Goal: Information Seeking & Learning: Learn about a topic

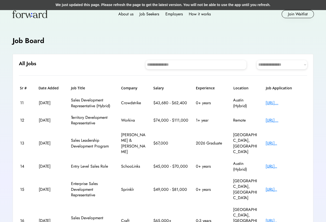
scroll to position [32, 0]
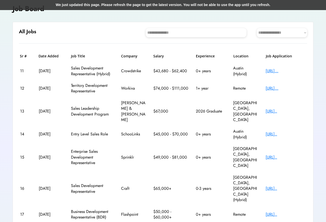
click at [276, 34] on select "**********" at bounding box center [281, 32] width 50 height 9
select select "********"
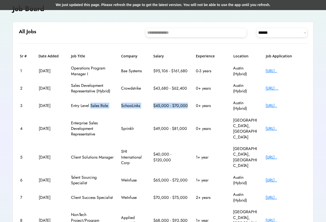
drag, startPoint x: 90, startPoint y: 106, endPoint x: 190, endPoint y: 106, distance: 99.3
click at [190, 106] on div "3 [DATE] Entry Level Sales Role SchooLinks $45,000 - $70,000 0+ years Austin (H…" at bounding box center [163, 105] width 288 height 17
click at [286, 106] on div "[URL].." at bounding box center [285, 106] width 40 height 6
drag, startPoint x: 130, startPoint y: 146, endPoint x: 148, endPoint y: 155, distance: 20.1
click at [148, 155] on div "5 [DATE] Client Solutions Manager SHI International Corp $40,000 - $120,000 1+ …" at bounding box center [163, 157] width 288 height 29
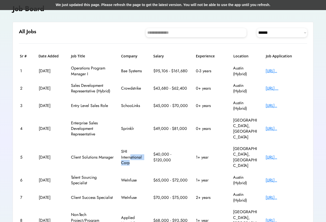
click at [148, 155] on div "5 [DATE] Client Solutions Manager SHI International Corp $40,000 - $120,000 1+ …" at bounding box center [163, 157] width 288 height 29
drag, startPoint x: 118, startPoint y: 120, endPoint x: 154, endPoint y: 126, distance: 36.9
click at [154, 126] on div "4 [DATE] Enterprise Sales Development Representative Sprinklr $49,000 - $81,000…" at bounding box center [163, 128] width 288 height 29
click at [66, 114] on div "4 [DATE] Enterprise Sales Development Representative Sprinklr $49,000 - $81,000…" at bounding box center [163, 128] width 288 height 29
click at [74, 120] on div "Enterprise Sales Development Representative" at bounding box center [92, 128] width 43 height 17
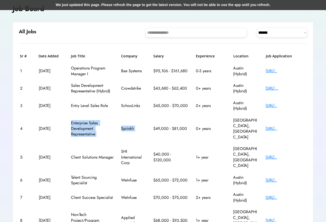
drag, startPoint x: 74, startPoint y: 117, endPoint x: 130, endPoint y: 134, distance: 58.5
click at [130, 134] on div "4 [DATE] Enterprise Sales Development Representative Sprinklr $49,000 - $81,000…" at bounding box center [163, 128] width 288 height 29
click at [281, 126] on div "[URL].." at bounding box center [285, 129] width 40 height 6
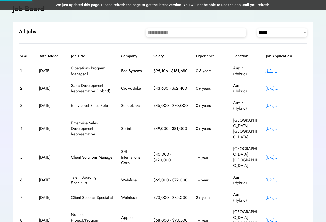
click at [282, 127] on div "[URL].." at bounding box center [285, 129] width 40 height 6
drag, startPoint x: 127, startPoint y: 145, endPoint x: 165, endPoint y: 151, distance: 39.2
click at [165, 151] on div "5 [DATE] Client Solutions Manager SHI International Corp $40,000 - $120,000 1+ …" at bounding box center [163, 157] width 288 height 29
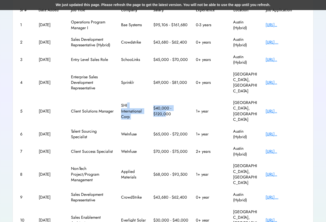
scroll to position [79, 0]
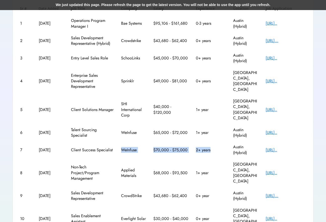
drag, startPoint x: 120, startPoint y: 138, endPoint x: 206, endPoint y: 145, distance: 85.7
click at [206, 145] on div "7 [DATE] Client Success Specialist WeInfuse $70,000 - $75,000 2+ years Austin (…" at bounding box center [163, 149] width 288 height 17
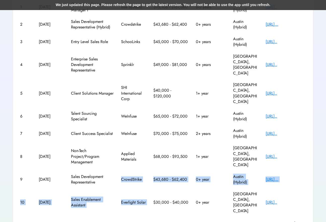
drag, startPoint x: 119, startPoint y: 161, endPoint x: 169, endPoint y: 171, distance: 51.2
click at [169, 171] on div "Sr # Date Added Job Title Company Salary Experience Location Job Application 1 …" at bounding box center [163, 103] width 288 height 227
click at [169, 188] on div "10 [DATE] Sales Enablement Assistant Everlight Solar $30,000 - $40,000 0+ year …" at bounding box center [163, 202] width 288 height 29
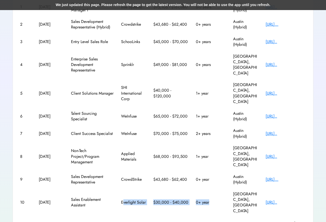
drag, startPoint x: 122, startPoint y: 177, endPoint x: 199, endPoint y: 182, distance: 77.1
click at [199, 188] on div "10 [DATE] Sales Enablement Assistant Everlight Solar $30,000 - $40,000 0+ year …" at bounding box center [163, 202] width 288 height 29
click at [285, 199] on div "[URL].." at bounding box center [285, 202] width 40 height 6
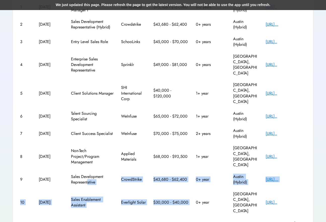
drag, startPoint x: 88, startPoint y: 163, endPoint x: 216, endPoint y: 173, distance: 127.9
click at [216, 173] on div "Sr # Date Added Job Title Company Salary Experience Location Job Application 1 …" at bounding box center [163, 103] width 288 height 227
click at [302, 220] on text "chevron_right" at bounding box center [304, 222] width 5 height 5
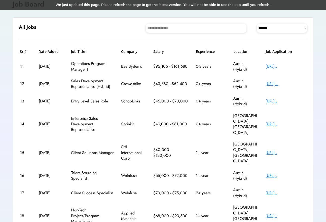
scroll to position [32, 0]
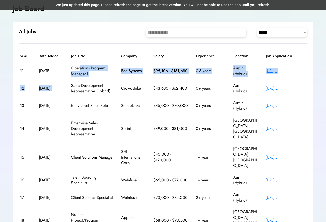
drag, startPoint x: 80, startPoint y: 67, endPoint x: 107, endPoint y: 79, distance: 29.4
click at [107, 79] on div "Sr # Date Added Job Title Company Salary Experience Location Job Application 11…" at bounding box center [163, 167] width 288 height 227
click at [107, 80] on div "12 [DATE] Sales Development Representative (Hybrid) Crowdstrike $43,680 - $62,4…" at bounding box center [163, 88] width 288 height 17
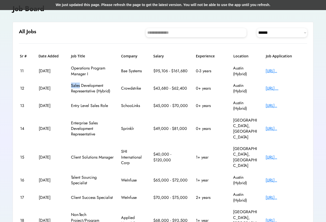
click at [107, 80] on div "12 [DATE] Sales Development Representative (Hybrid) Crowdstrike $43,680 - $62,4…" at bounding box center [163, 88] width 288 height 17
drag, startPoint x: 92, startPoint y: 88, endPoint x: 153, endPoint y: 97, distance: 61.1
click at [153, 97] on div "12 [DATE] Sales Development Representative (Hybrid) Crowdstrike $43,680 - $62,4…" at bounding box center [163, 88] width 288 height 17
drag, startPoint x: 103, startPoint y: 103, endPoint x: 184, endPoint y: 102, distance: 80.7
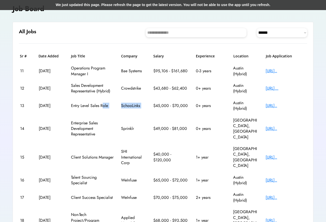
click at [184, 102] on div "13 [DATE] Entry Level Sales Role SchooLinks $45,000 - $70,000 0+ years Austin (…" at bounding box center [163, 105] width 288 height 17
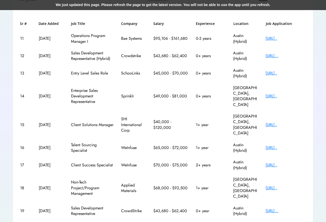
scroll to position [65, 0]
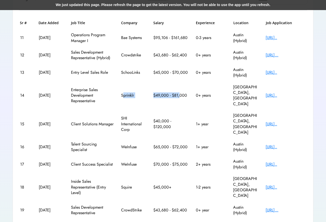
drag, startPoint x: 123, startPoint y: 90, endPoint x: 179, endPoint y: 92, distance: 56.6
click at [179, 92] on div "14 [DATE] Enterprise Sales Development Representative Sprinklr $49,000 - $81,00…" at bounding box center [163, 95] width 288 height 29
click at [179, 93] on div "$49,000 - $81,000" at bounding box center [170, 96] width 35 height 6
drag, startPoint x: 138, startPoint y: 84, endPoint x: 223, endPoint y: 88, distance: 85.3
click at [223, 88] on div "14 [DATE] Enterprise Sales Development Representative Sprinklr $49,000 - $81,00…" at bounding box center [163, 95] width 288 height 29
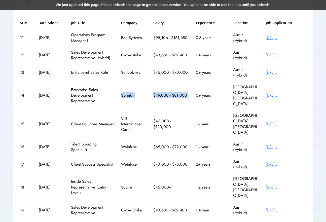
click at [223, 88] on div "14 [DATE] Enterprise Sales Development Representative Sprinklr $49,000 - $81,00…" at bounding box center [163, 95] width 288 height 29
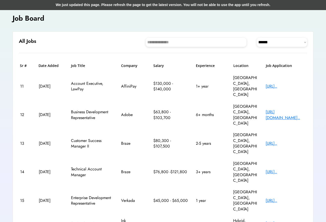
scroll to position [102, 0]
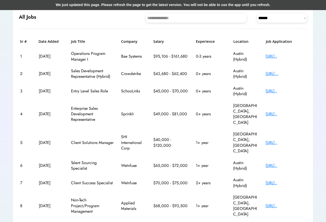
scroll to position [57, 0]
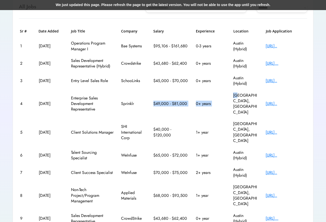
drag, startPoint x: 141, startPoint y: 100, endPoint x: 237, endPoint y: 101, distance: 96.0
click at [237, 101] on div "4 [DATE] Enterprise Sales Development Representative Sprinklr $49,000 - $81,000…" at bounding box center [163, 103] width 288 height 29
click at [285, 101] on div "[URL].." at bounding box center [285, 104] width 40 height 6
